Goal: Obtain resource: Obtain resource

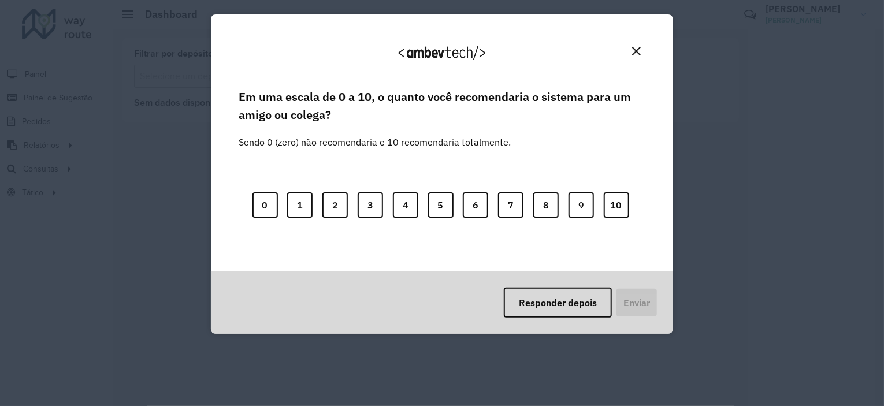
click at [637, 48] on img "Close" at bounding box center [636, 51] width 9 height 9
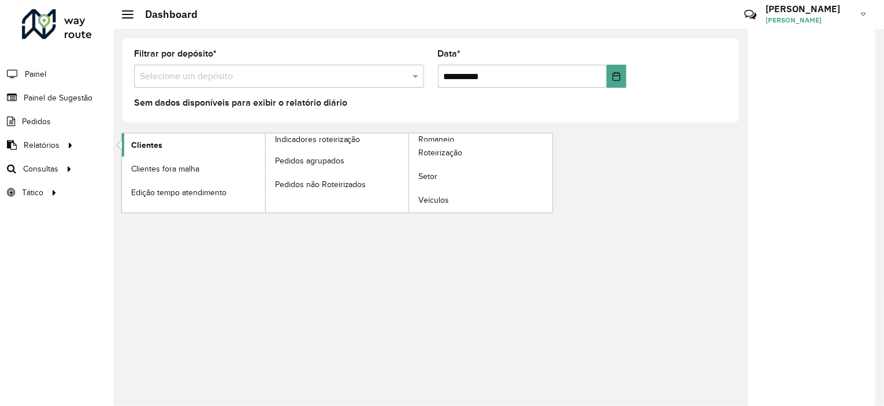
click at [152, 146] on span "Clientes" at bounding box center [146, 145] width 31 height 12
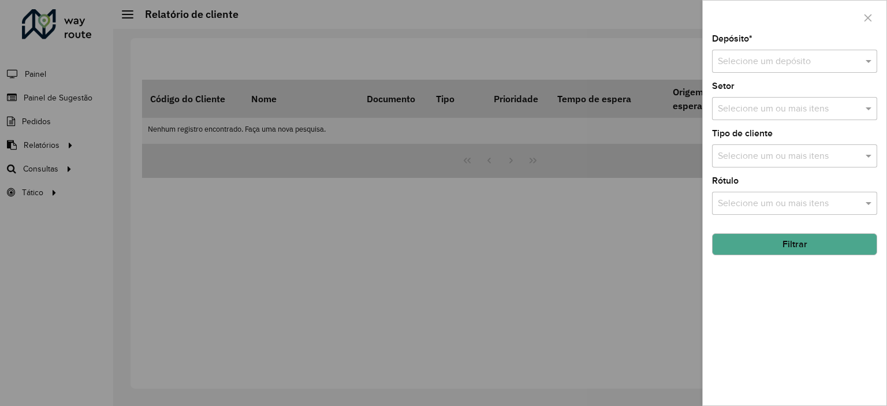
click at [766, 59] on input "text" at bounding box center [783, 62] width 131 height 14
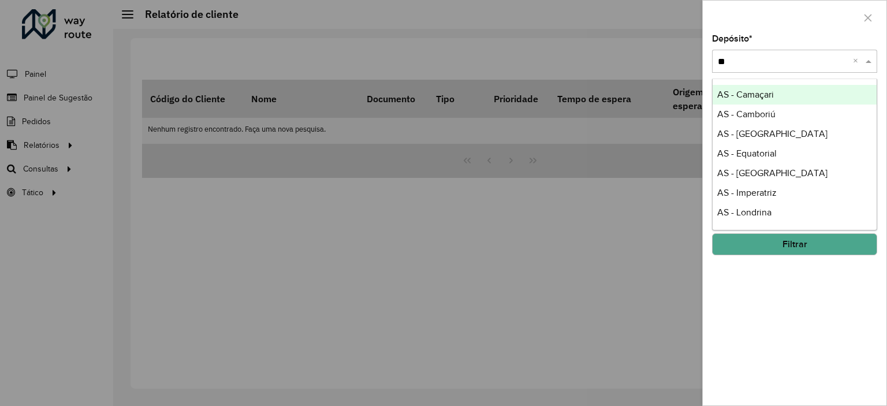
type input "*"
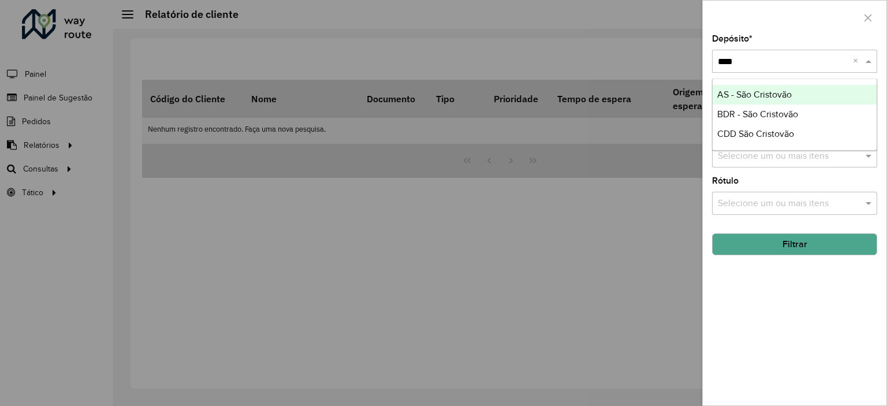
type input "*****"
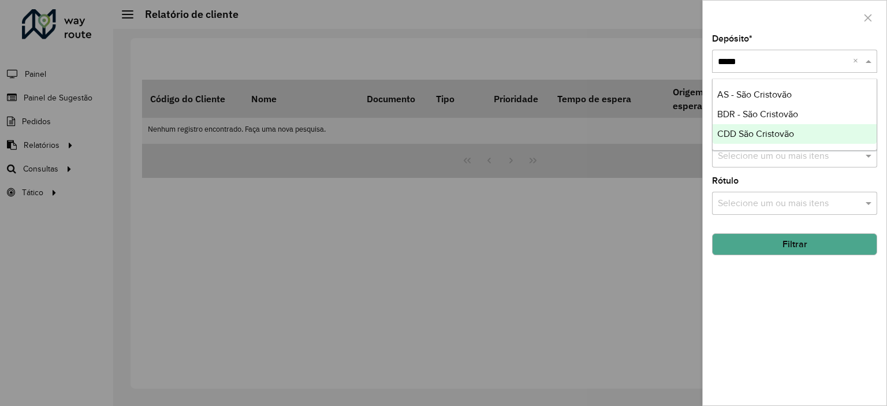
click at [745, 126] on div "CDD São Cristovão" at bounding box center [795, 134] width 164 height 20
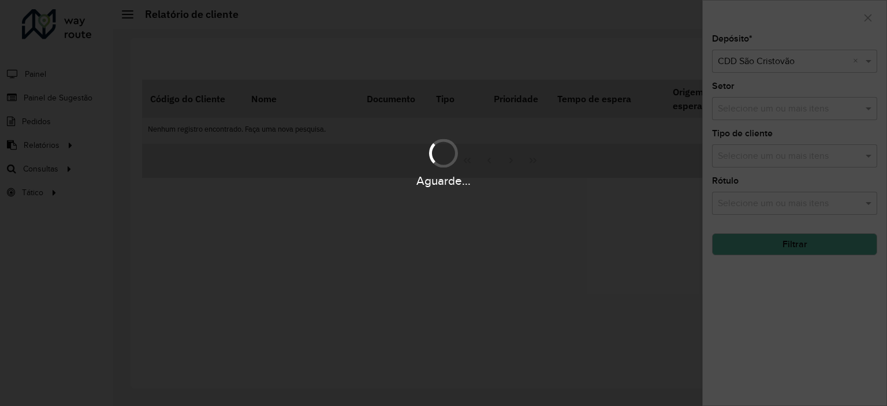
click at [765, 110] on div "Aguarde..." at bounding box center [443, 203] width 887 height 406
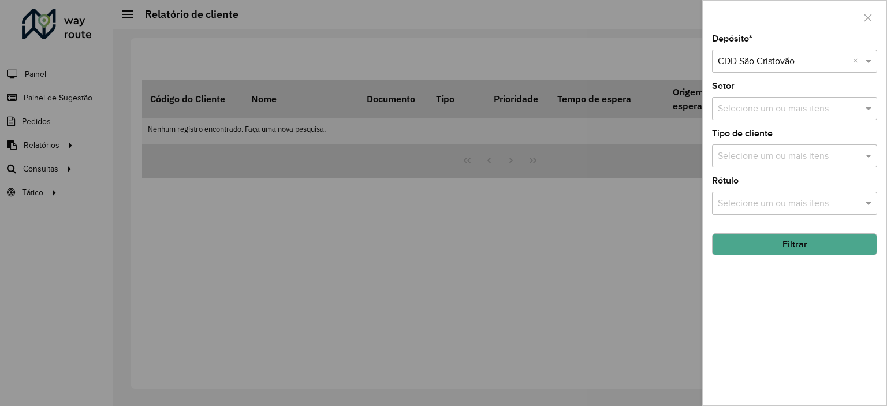
click at [765, 110] on input "text" at bounding box center [789, 109] width 148 height 14
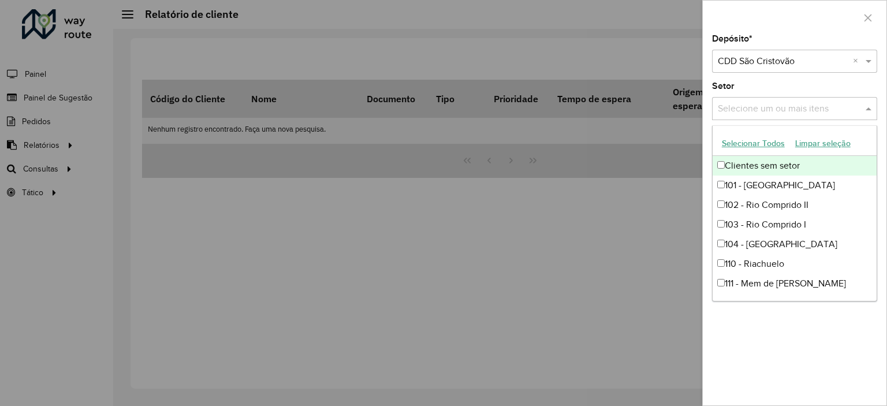
click at [768, 142] on button "Selecionar Todos" at bounding box center [753, 144] width 73 height 18
click at [634, 241] on div at bounding box center [443, 203] width 887 height 406
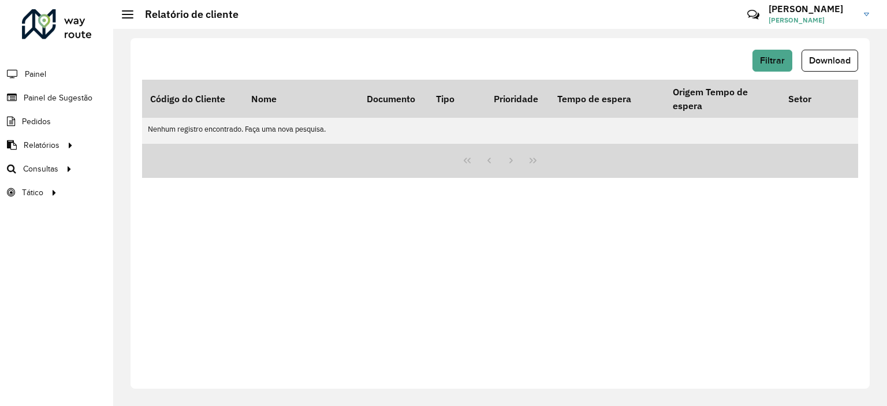
click at [813, 77] on div "Filtrar Download" at bounding box center [500, 65] width 716 height 30
click at [776, 59] on span "Filtrar" at bounding box center [772, 60] width 25 height 10
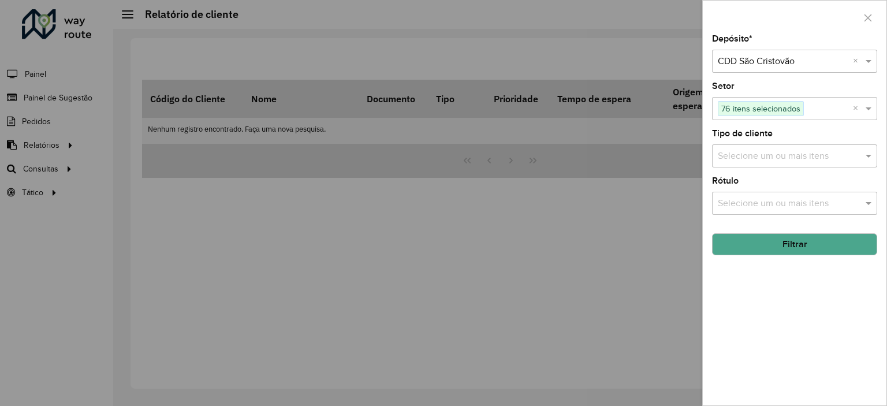
click at [783, 239] on button "Filtrar" at bounding box center [794, 244] width 165 height 22
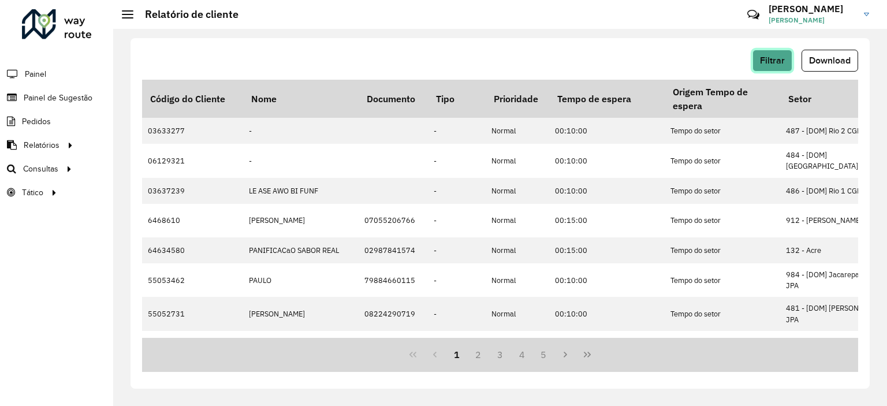
click at [772, 64] on span "Filtrar" at bounding box center [772, 60] width 25 height 10
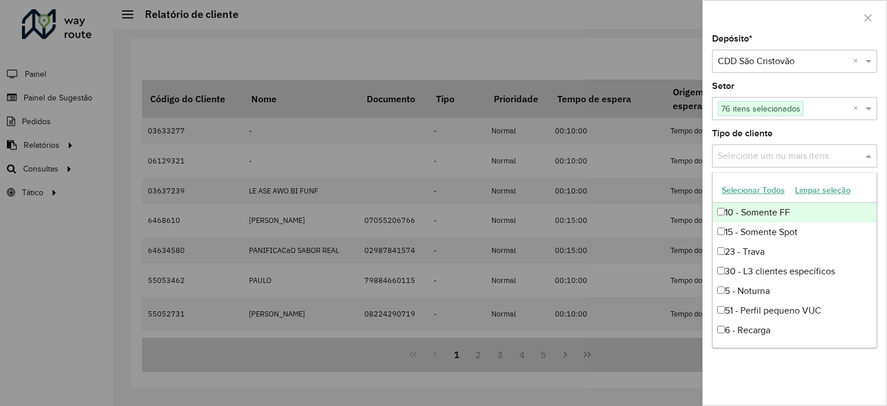
click at [765, 152] on input "text" at bounding box center [789, 157] width 148 height 14
click at [767, 190] on button "Selecionar Todos" at bounding box center [753, 190] width 73 height 18
click at [797, 358] on div "Depósito * Selecione um depósito × CDD São Cristovão × Setor Selecione um ou ma…" at bounding box center [795, 220] width 184 height 371
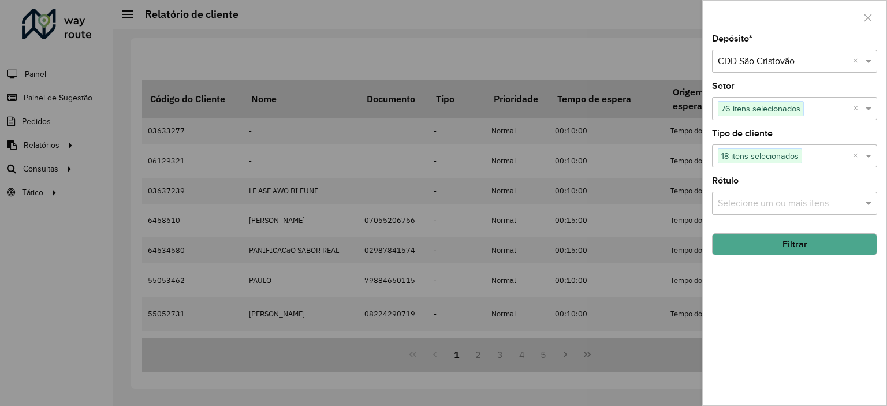
click at [775, 192] on div "Selecione um ou mais itens" at bounding box center [794, 203] width 165 height 23
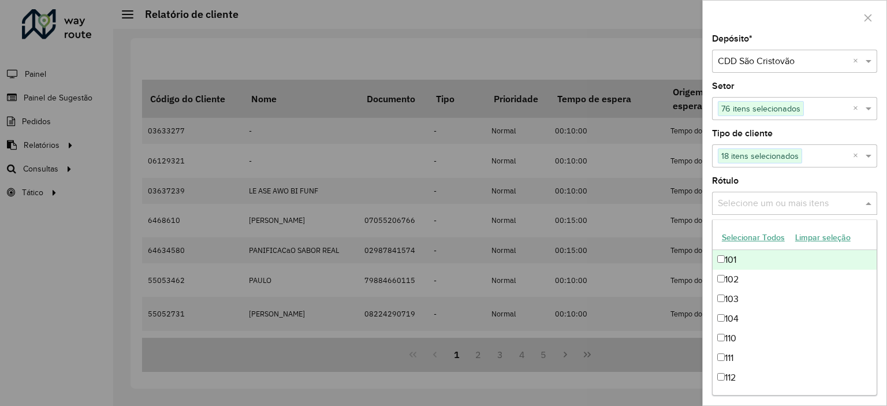
click at [737, 245] on button "Selecionar Todos" at bounding box center [753, 238] width 73 height 18
click at [781, 404] on div "Depósito * Selecione um depósito × CDD São Cristovão × Setor Selecione um ou ma…" at bounding box center [795, 220] width 184 height 371
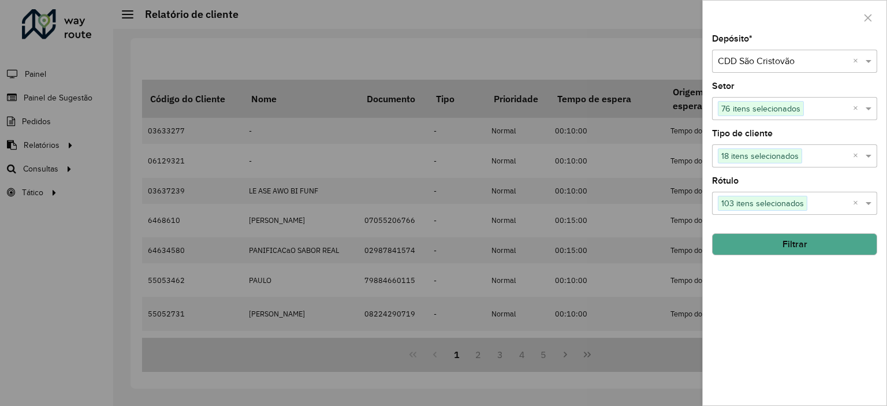
click at [820, 236] on button "Filtrar" at bounding box center [794, 244] width 165 height 22
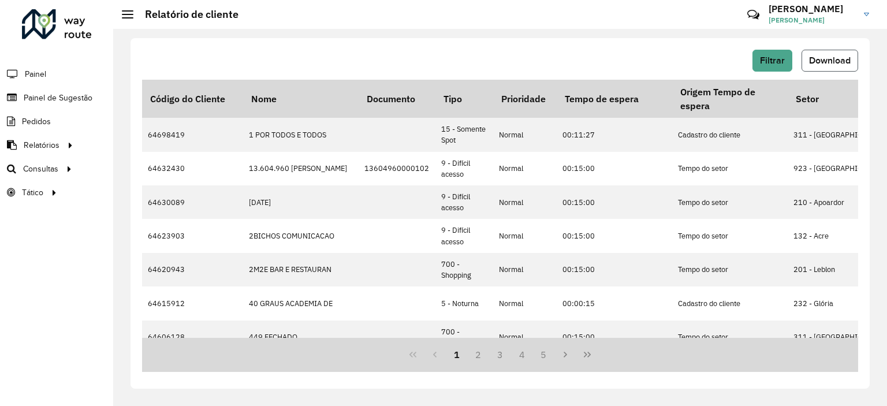
click at [834, 62] on span "Download" at bounding box center [830, 60] width 42 height 10
